Goal: Find specific page/section: Find specific page/section

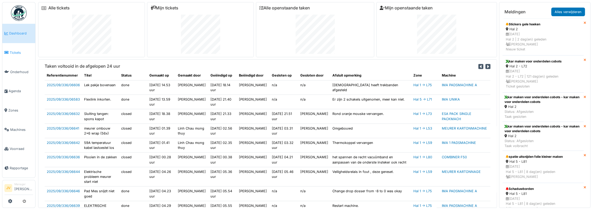
click at [14, 53] on span "Tickets" at bounding box center [22, 52] width 24 height 5
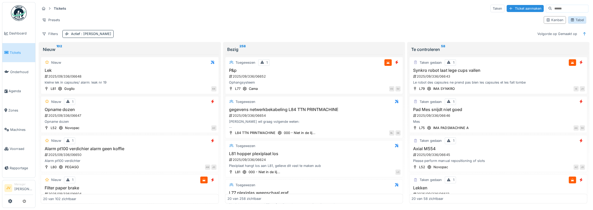
click at [578, 21] on div "Tabel" at bounding box center [577, 19] width 14 height 5
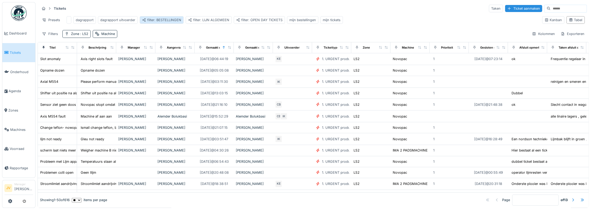
click at [180, 22] on div "filter: BESTELLINGEN" at bounding box center [161, 19] width 39 height 5
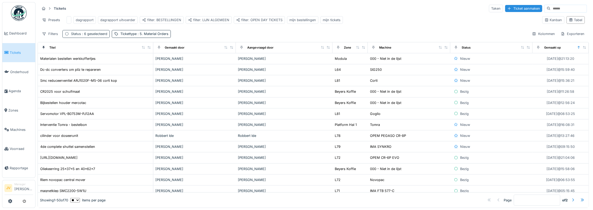
click at [86, 36] on span ": 6 geselecteerd" at bounding box center [94, 34] width 26 height 4
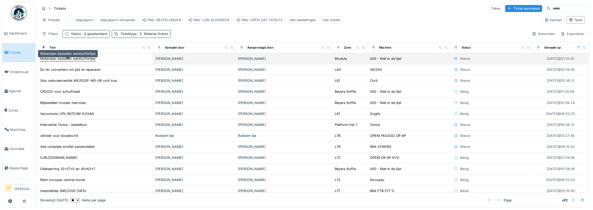
click at [75, 56] on div "Materialen bestellen werkkoffertjes" at bounding box center [67, 58] width 55 height 5
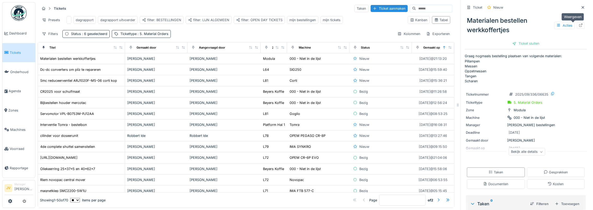
click at [577, 23] on div at bounding box center [581, 25] width 8 height 7
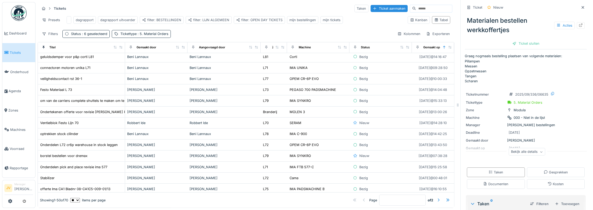
scroll to position [4, 0]
click at [436, 197] on div at bounding box center [438, 199] width 4 height 5
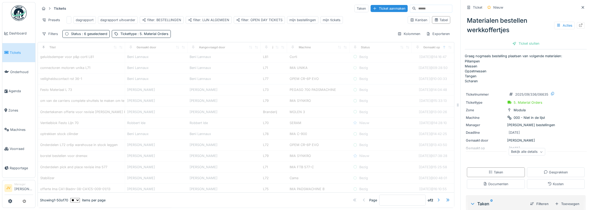
type input "*"
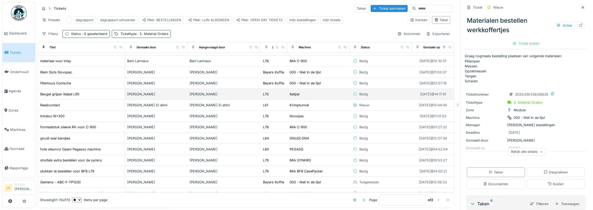
scroll to position [0, 0]
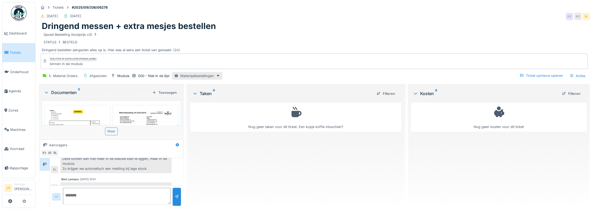
scroll to position [39, 0]
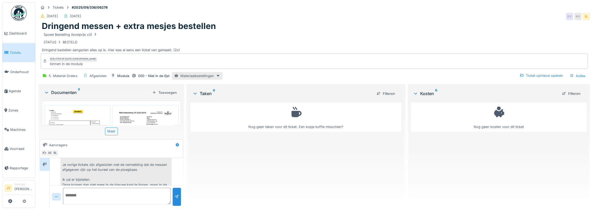
click at [179, 159] on div "Beni Lannaux [DATE] 09:12 Er zijn verschillende types van messen. zie bijlage. …" at bounding box center [116, 169] width 131 height 59
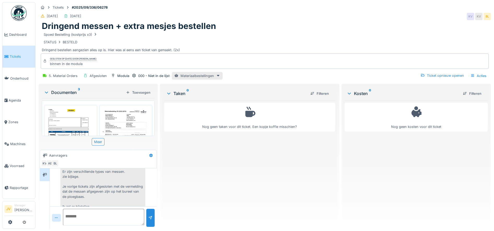
scroll to position [27, 0]
